Goal: Information Seeking & Learning: Learn about a topic

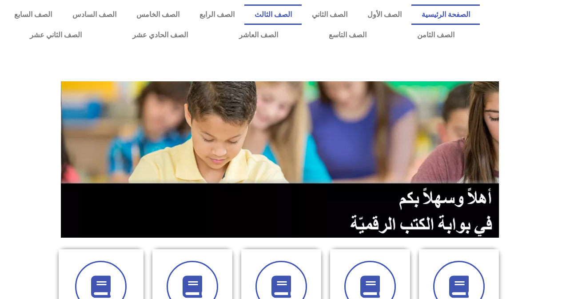
click at [291, 15] on link "الصف الثالث" at bounding box center [272, 14] width 57 height 20
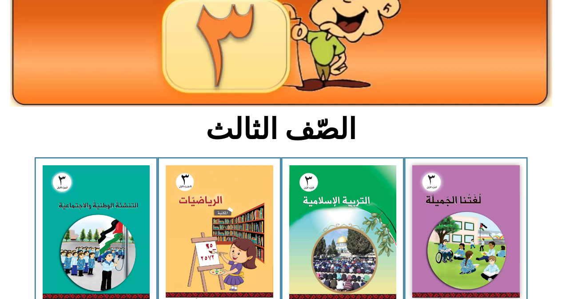
scroll to position [133, 0]
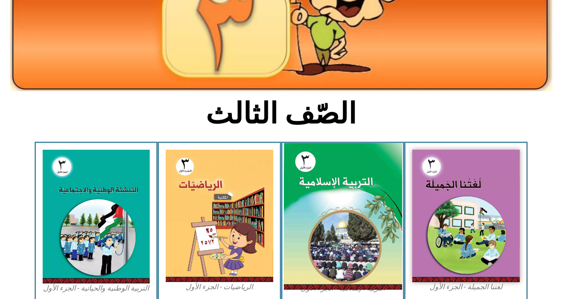
click at [324, 158] on img at bounding box center [342, 216] width 118 height 147
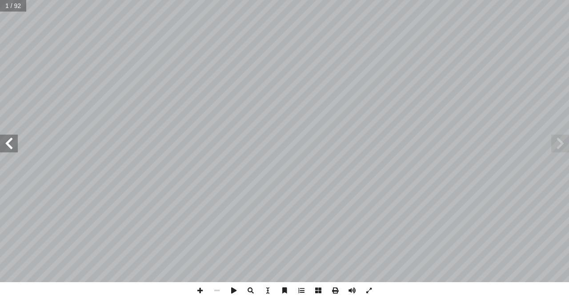
click at [9, 144] on span at bounding box center [9, 144] width 18 height 18
click at [9, 143] on span at bounding box center [9, 144] width 18 height 18
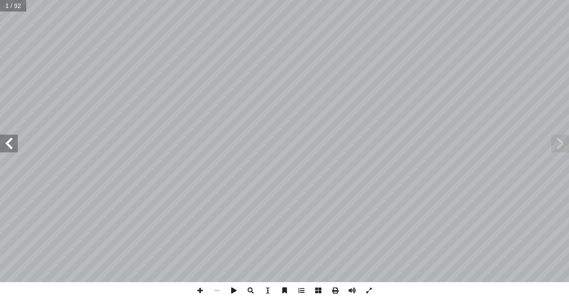
click at [9, 143] on span at bounding box center [9, 144] width 18 height 18
click at [10, 143] on span at bounding box center [9, 144] width 18 height 18
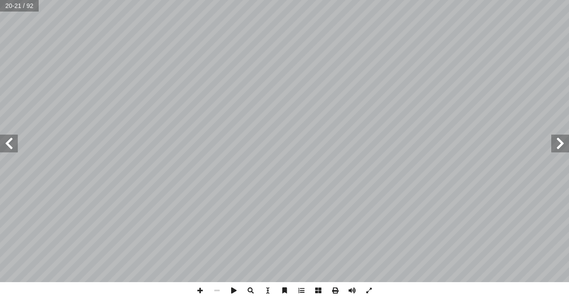
click at [8, 143] on span at bounding box center [9, 144] width 18 height 18
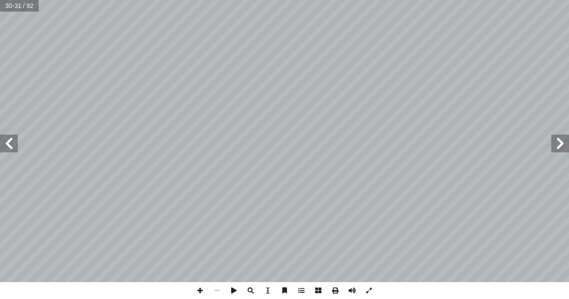
click at [8, 143] on span at bounding box center [9, 144] width 18 height 18
click at [11, 143] on span at bounding box center [9, 144] width 18 height 18
click at [556, 142] on span at bounding box center [560, 144] width 18 height 18
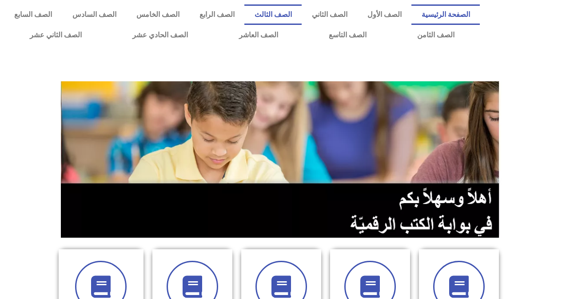
click at [297, 14] on link "الصف الثالث" at bounding box center [272, 14] width 57 height 20
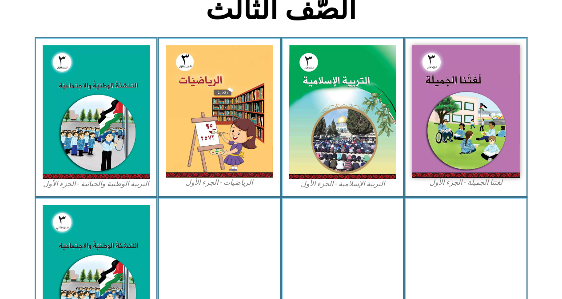
scroll to position [222, 0]
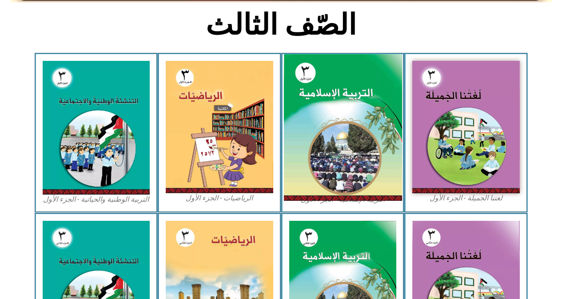
click at [330, 126] on img at bounding box center [342, 127] width 118 height 147
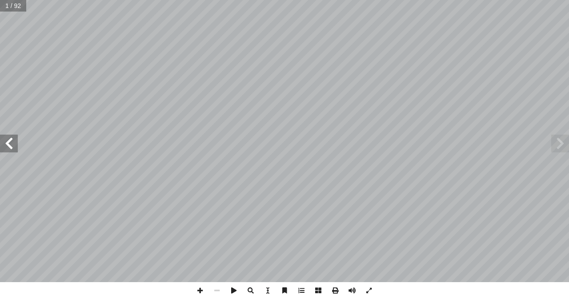
click at [6, 141] on span at bounding box center [9, 144] width 18 height 18
click at [7, 141] on span at bounding box center [9, 144] width 18 height 18
click at [8, 140] on span at bounding box center [9, 144] width 18 height 18
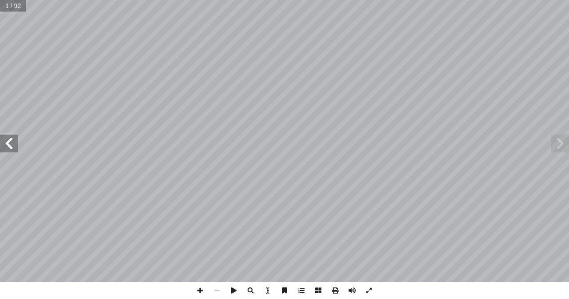
click at [8, 140] on span at bounding box center [9, 144] width 18 height 18
click at [9, 140] on span at bounding box center [9, 144] width 18 height 18
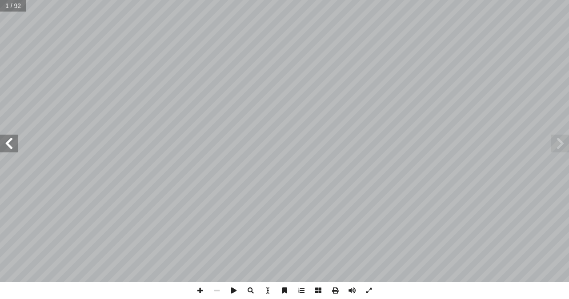
click at [9, 140] on span at bounding box center [9, 144] width 18 height 18
click at [8, 142] on span at bounding box center [9, 144] width 18 height 18
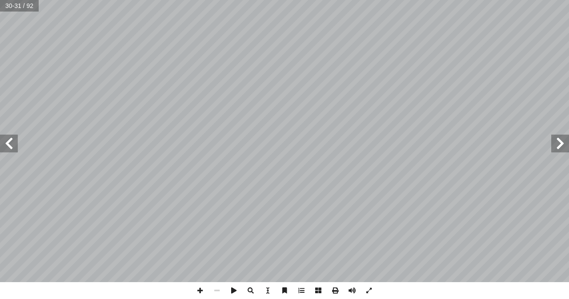
click at [8, 142] on span at bounding box center [9, 144] width 18 height 18
click at [12, 142] on span at bounding box center [9, 144] width 18 height 18
click at [200, 289] on span at bounding box center [199, 290] width 17 height 17
